Goal: Check status: Check status

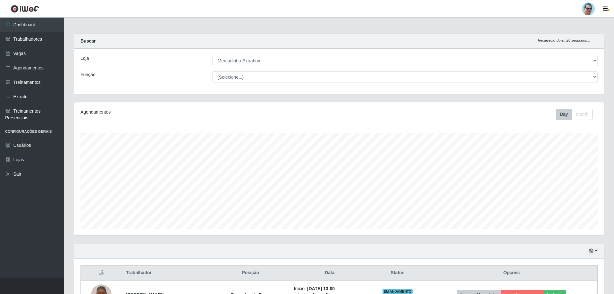
select select "175"
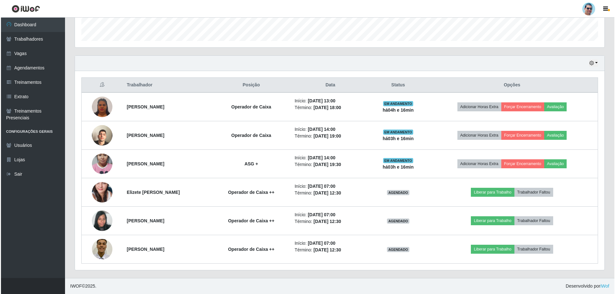
scroll to position [133, 530]
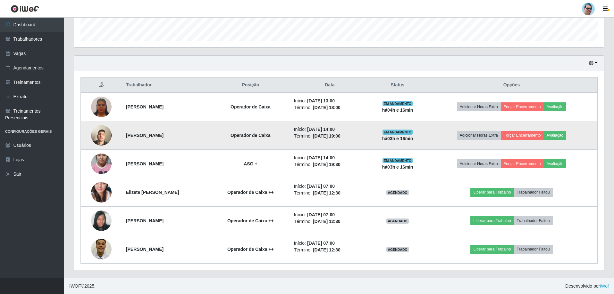
click at [102, 140] on img at bounding box center [101, 135] width 21 height 37
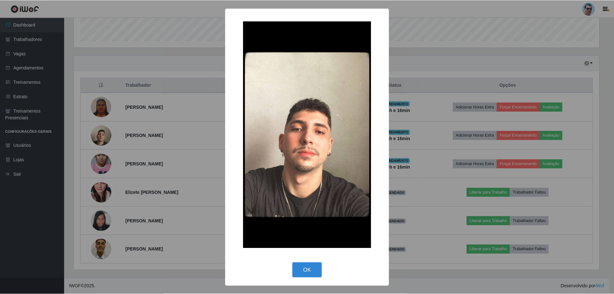
scroll to position [133, 526]
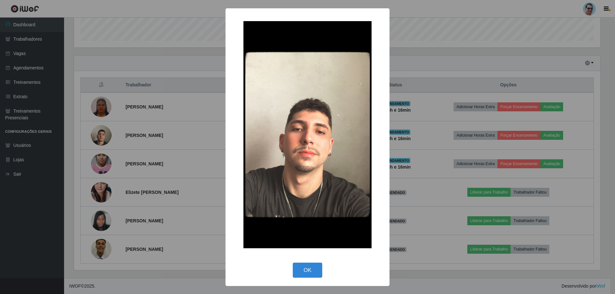
click at [424, 125] on div "× OK Cancel" at bounding box center [307, 147] width 615 height 294
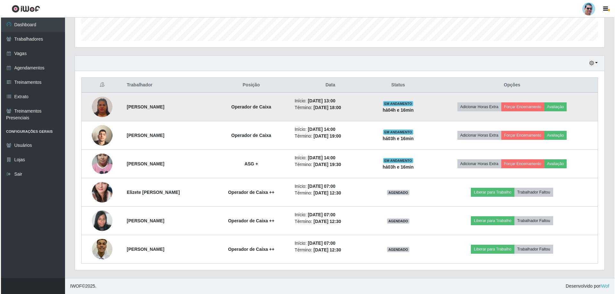
scroll to position [133, 530]
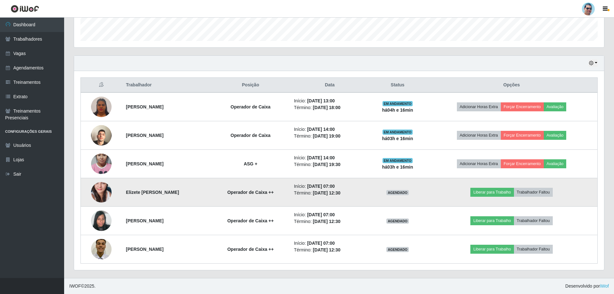
click at [103, 191] on img at bounding box center [101, 192] width 21 height 43
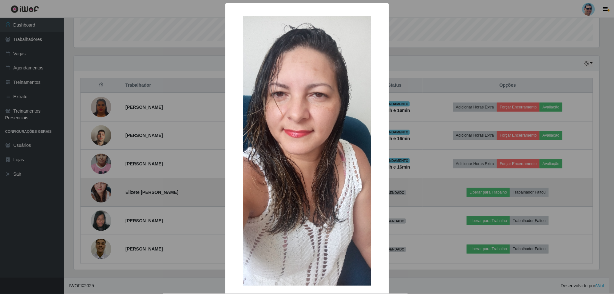
scroll to position [133, 526]
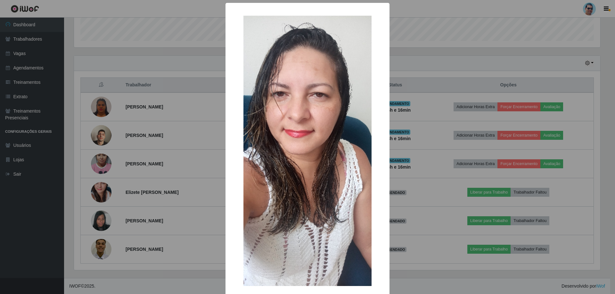
click at [179, 199] on div "× OK Cancel" at bounding box center [307, 147] width 615 height 294
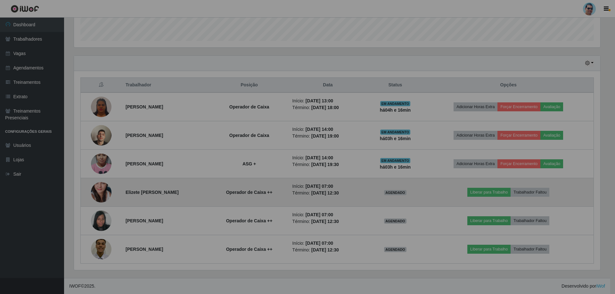
scroll to position [133, 530]
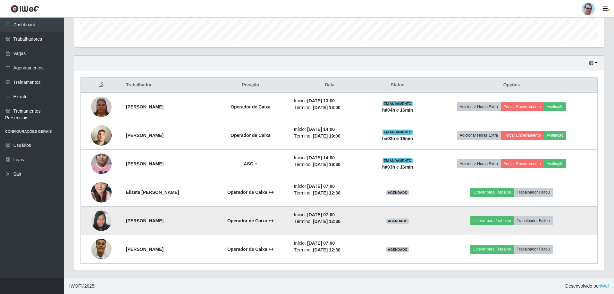
click at [99, 217] on img at bounding box center [101, 220] width 21 height 27
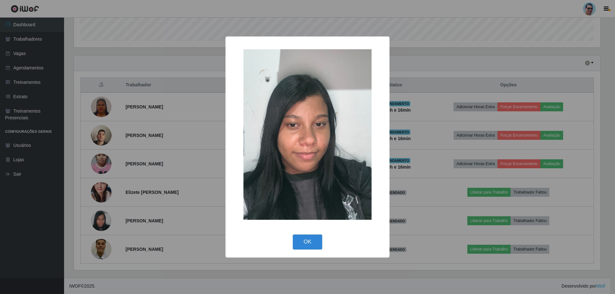
click at [207, 186] on div "× OK Cancel" at bounding box center [307, 147] width 615 height 294
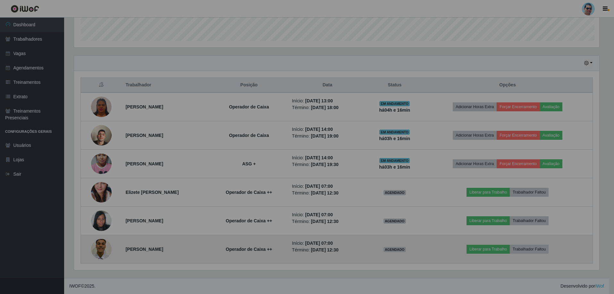
scroll to position [133, 530]
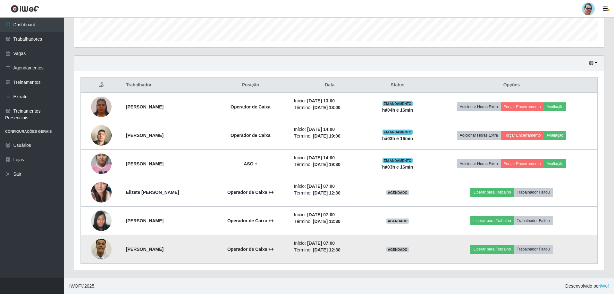
click at [95, 242] on img at bounding box center [101, 249] width 21 height 27
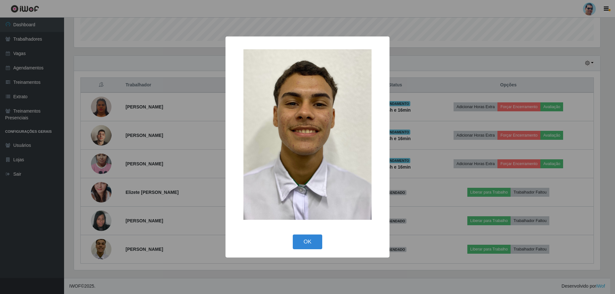
click at [183, 181] on div "× OK Cancel" at bounding box center [307, 147] width 615 height 294
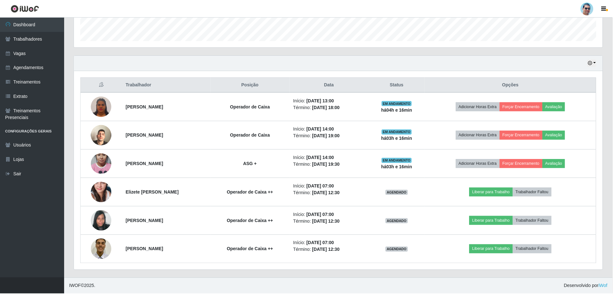
scroll to position [133, 530]
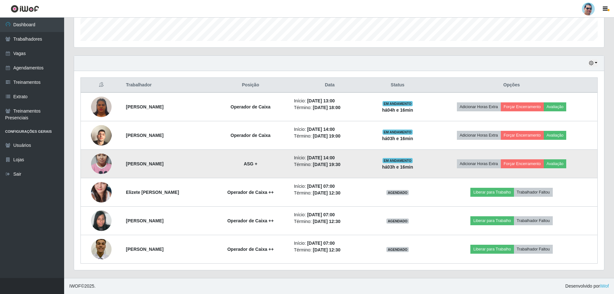
click at [108, 156] on td at bounding box center [101, 164] width 41 height 29
click at [106, 163] on img at bounding box center [101, 164] width 21 height 37
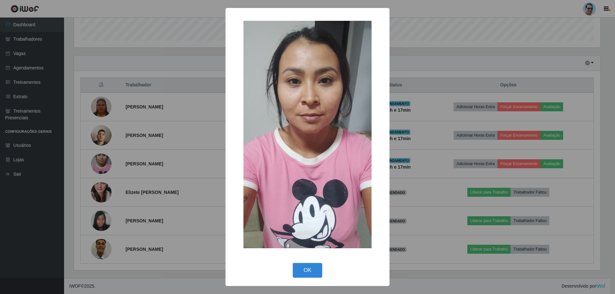
click at [132, 129] on div "× OK Cancel" at bounding box center [307, 147] width 615 height 294
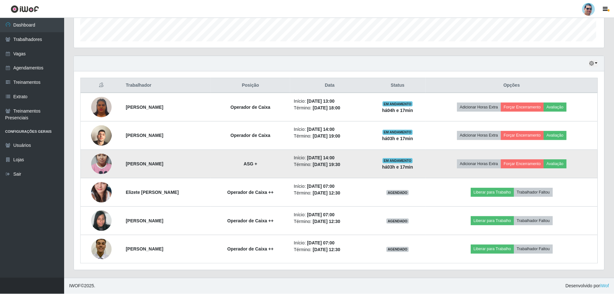
scroll to position [133, 530]
